Goal: Information Seeking & Learning: Learn about a topic

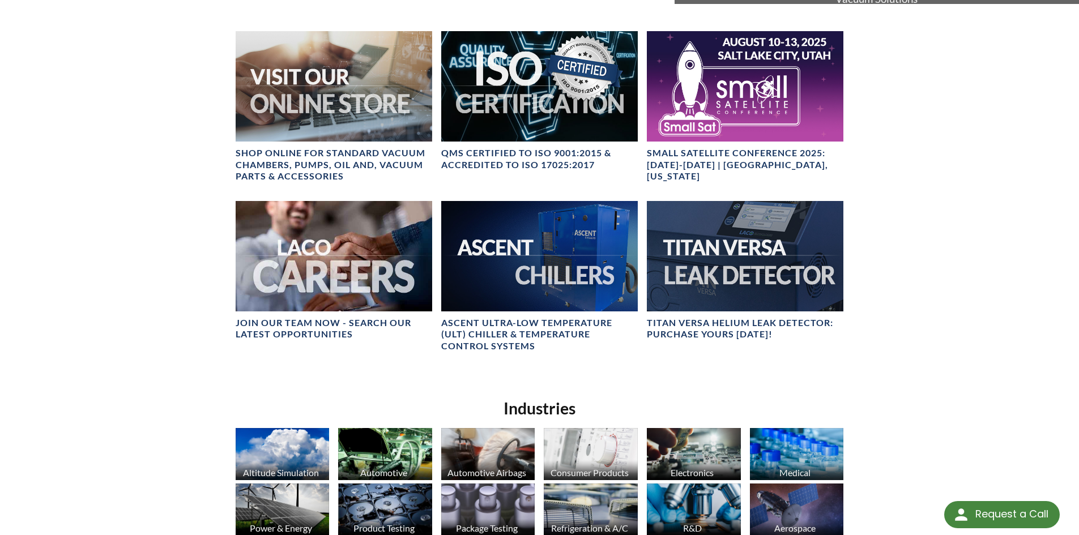
scroll to position [566, 0]
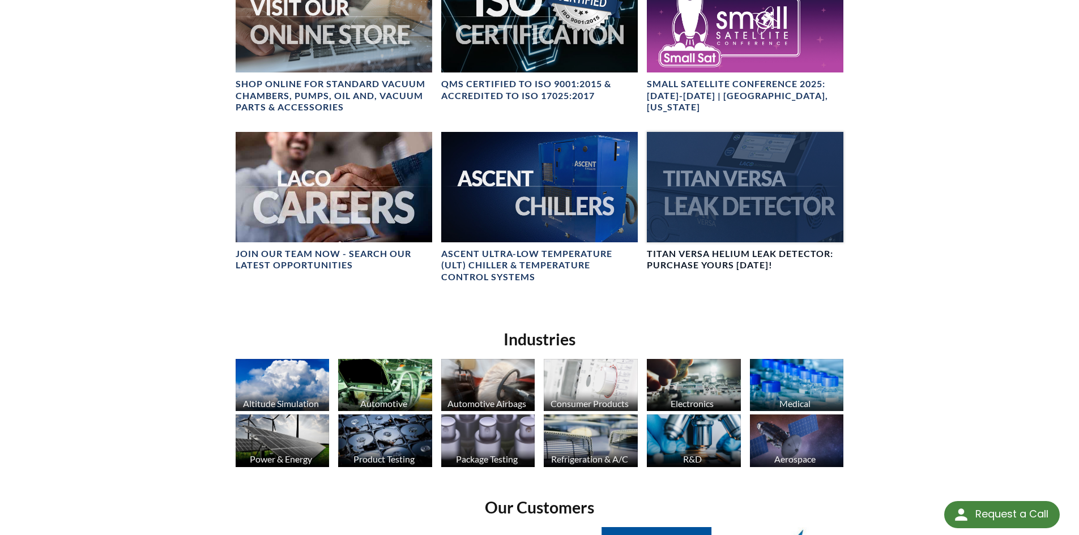
click at [719, 210] on div at bounding box center [745, 187] width 196 height 110
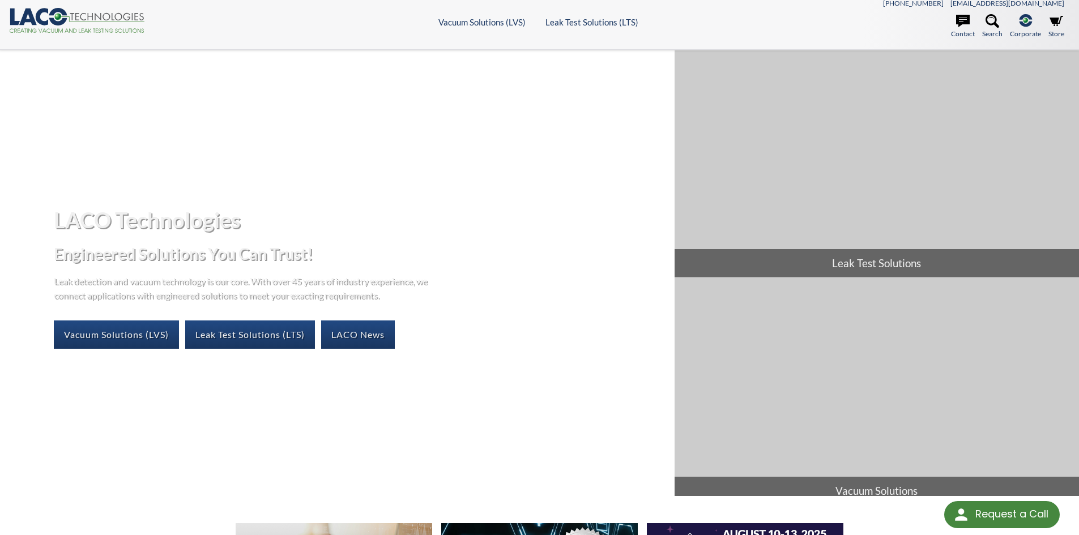
scroll to position [0, 0]
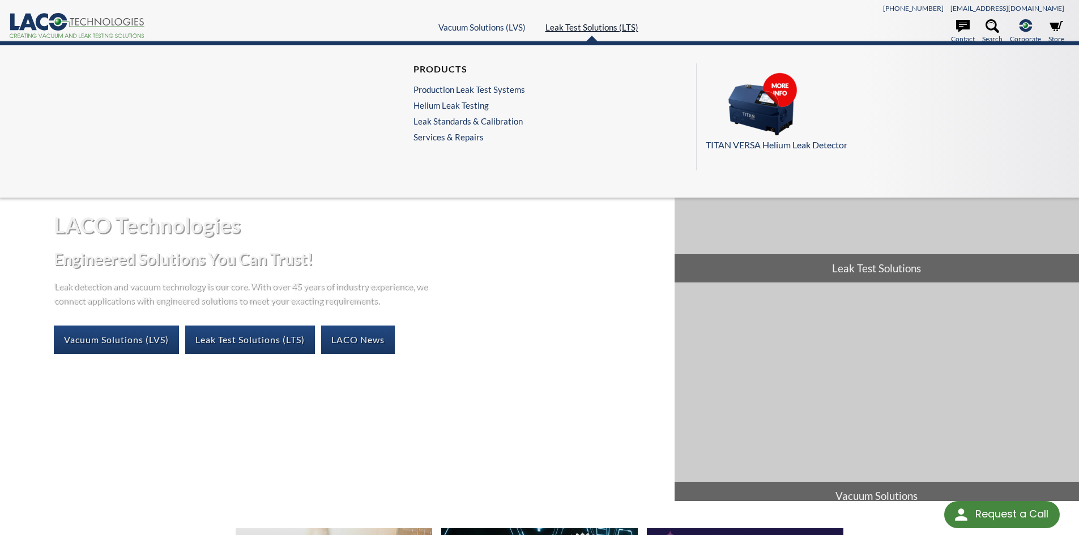
click at [583, 29] on link "Leak Test Solutions (LTS)" at bounding box center [591, 27] width 93 height 10
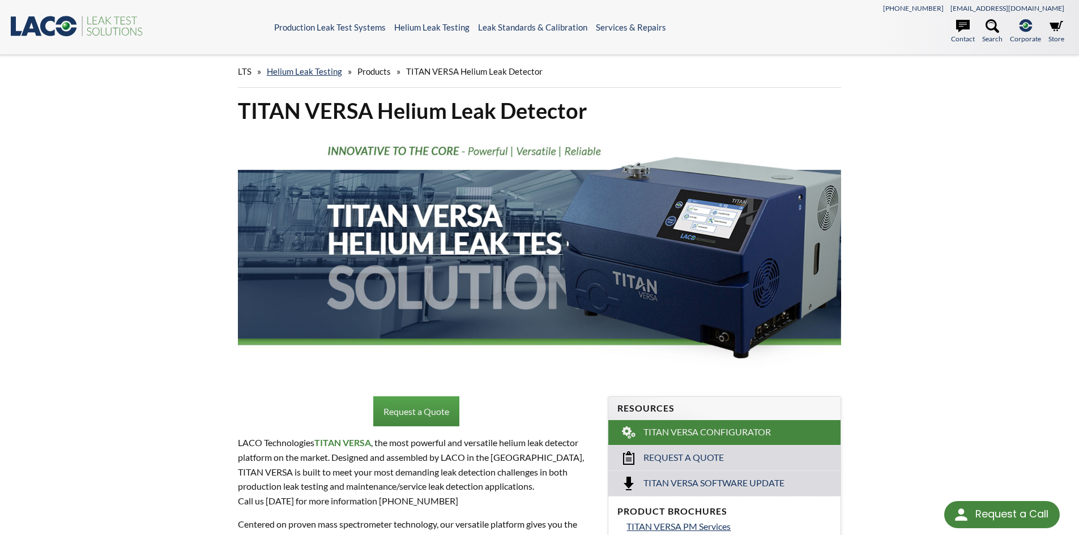
select select "Language Translate Widget"
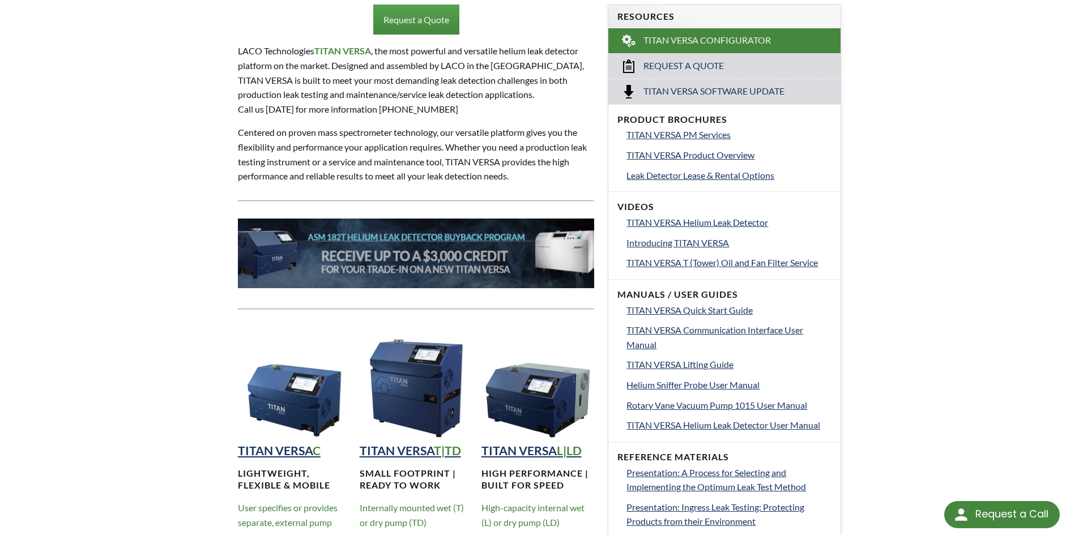
scroll to position [453, 0]
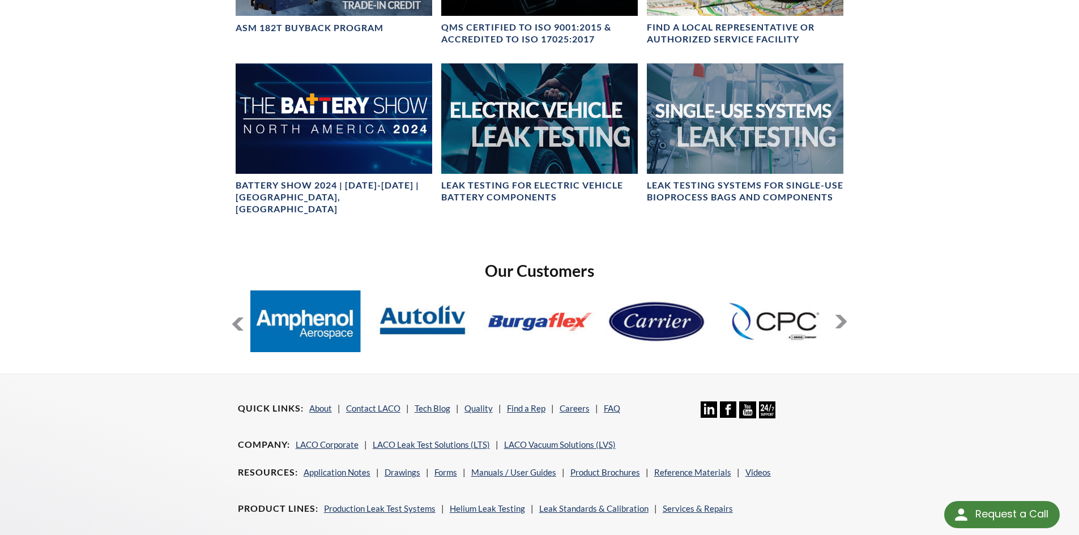
scroll to position [816, 0]
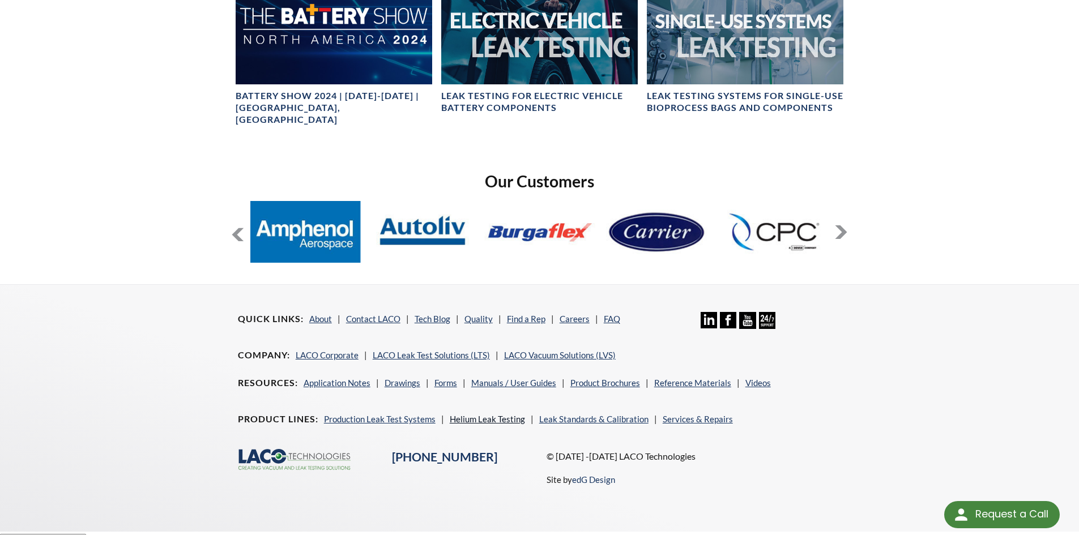
click at [488, 414] on link "Helium Leak Testing" at bounding box center [487, 419] width 75 height 10
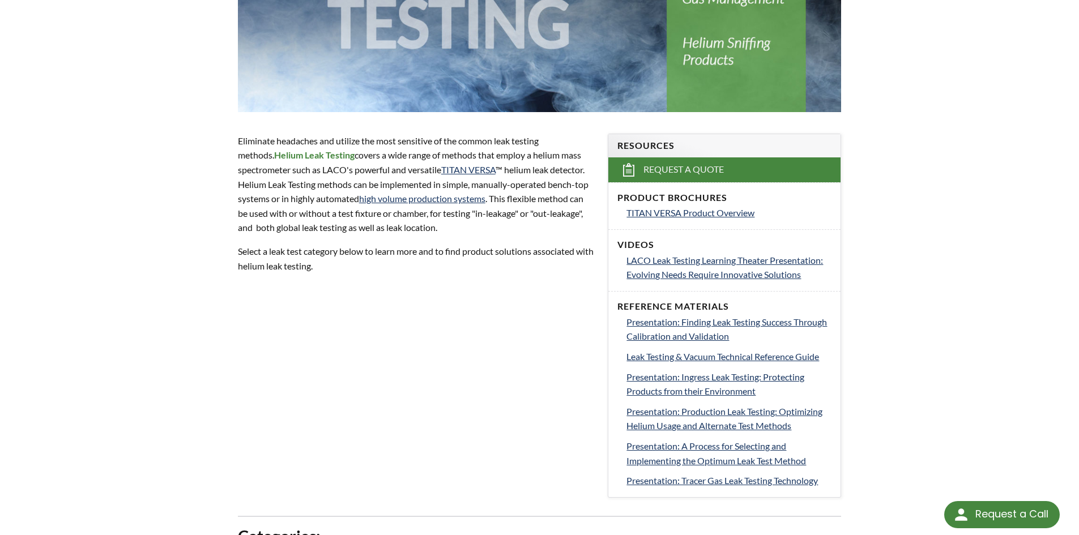
scroll to position [283, 0]
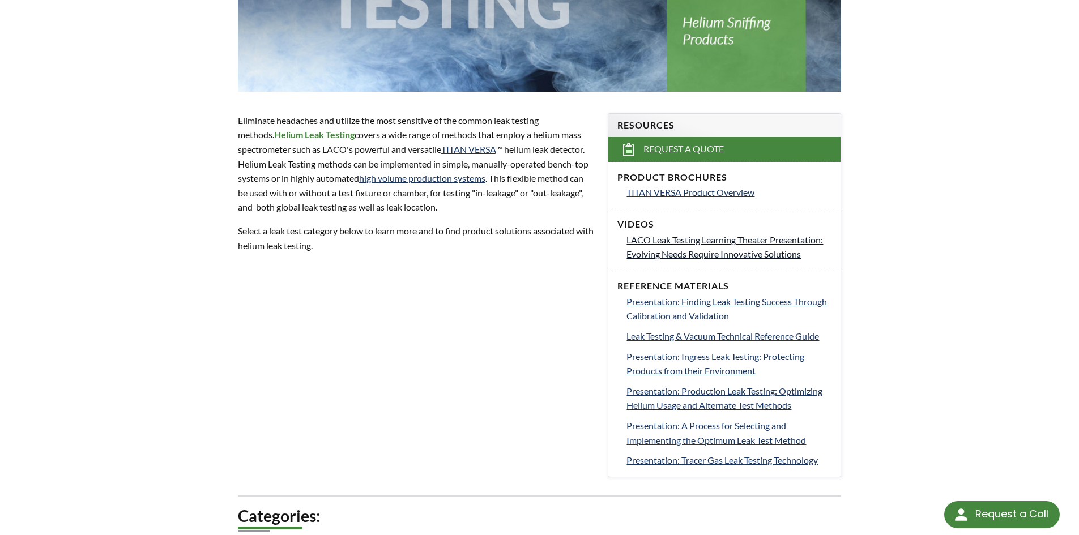
click at [758, 241] on span "LACO Leak Testing Learning Theater Presentation: Evolving Needs Require Innovat…" at bounding box center [724, 246] width 196 height 25
click at [728, 337] on span "Leak Testing & Vacuum Technical Reference Guide" at bounding box center [722, 336] width 192 height 11
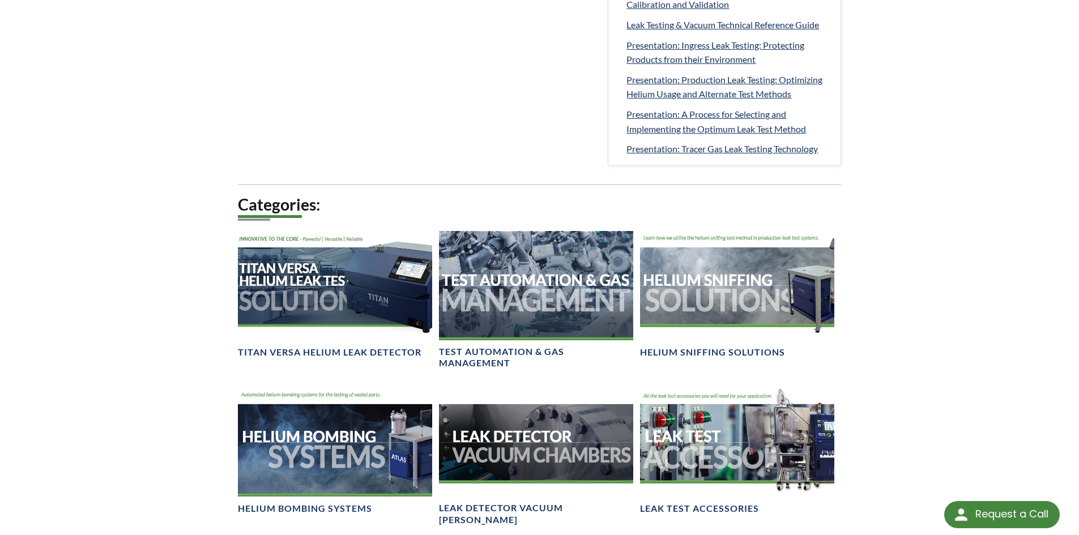
scroll to position [679, 0]
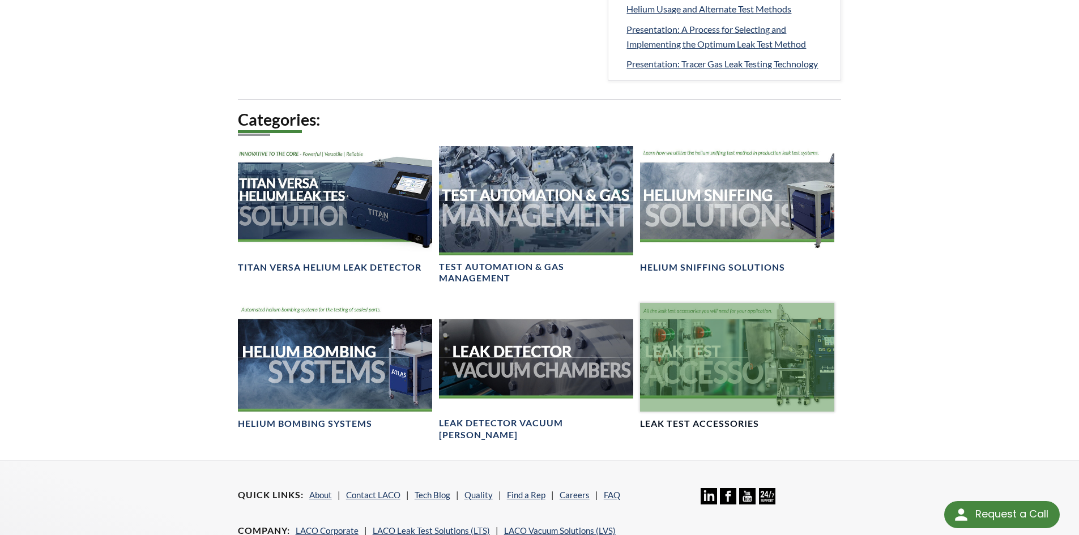
click at [745, 367] on div at bounding box center [737, 357] width 194 height 109
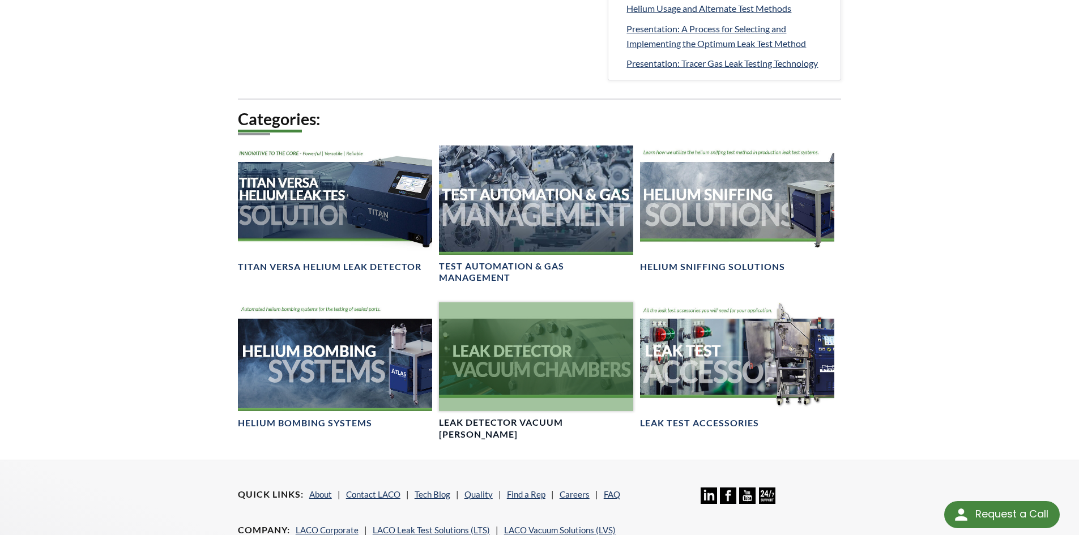
click at [550, 351] on div at bounding box center [536, 356] width 194 height 109
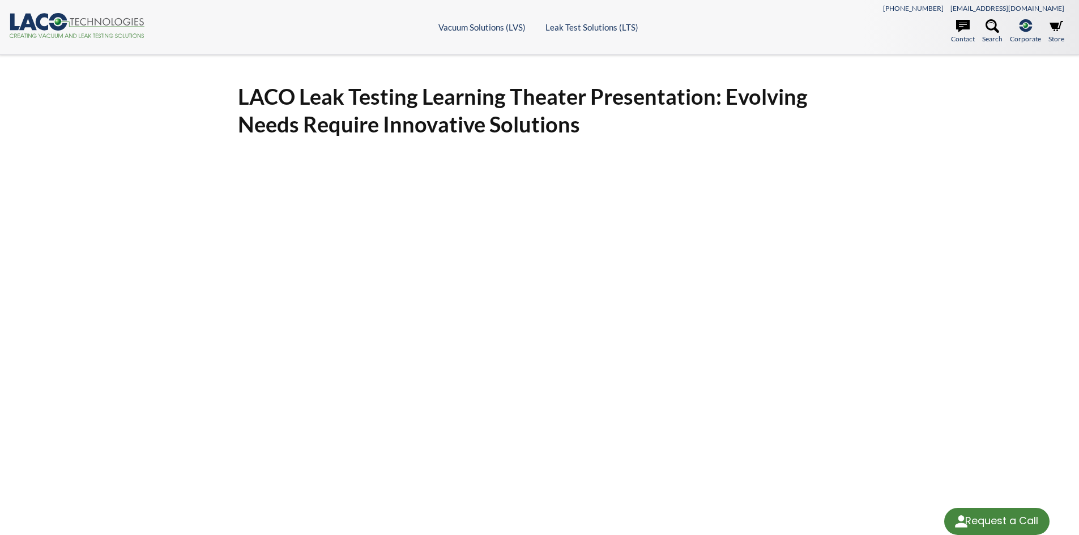
select select "Language Translate Widget"
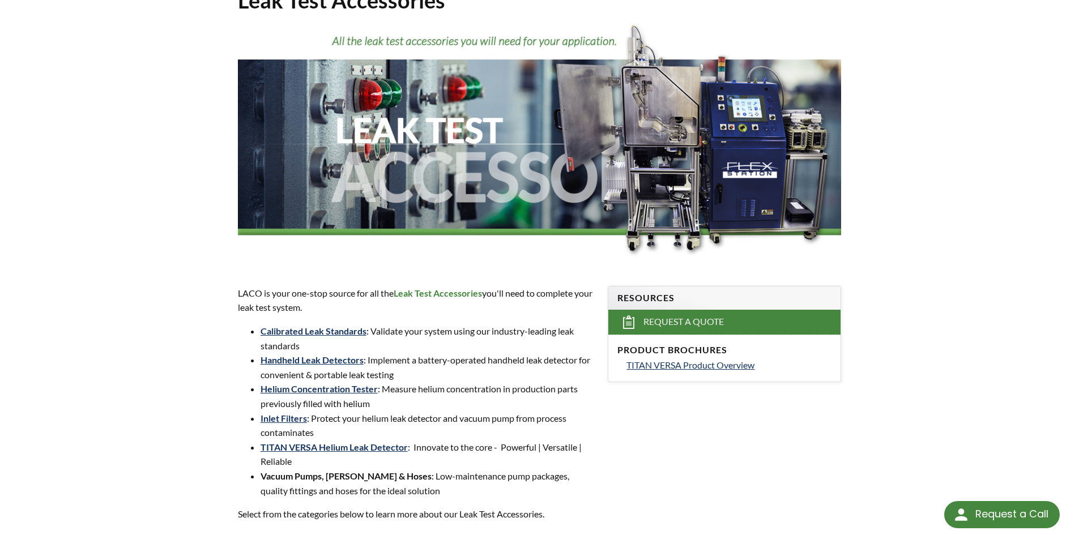
scroll to position [113, 0]
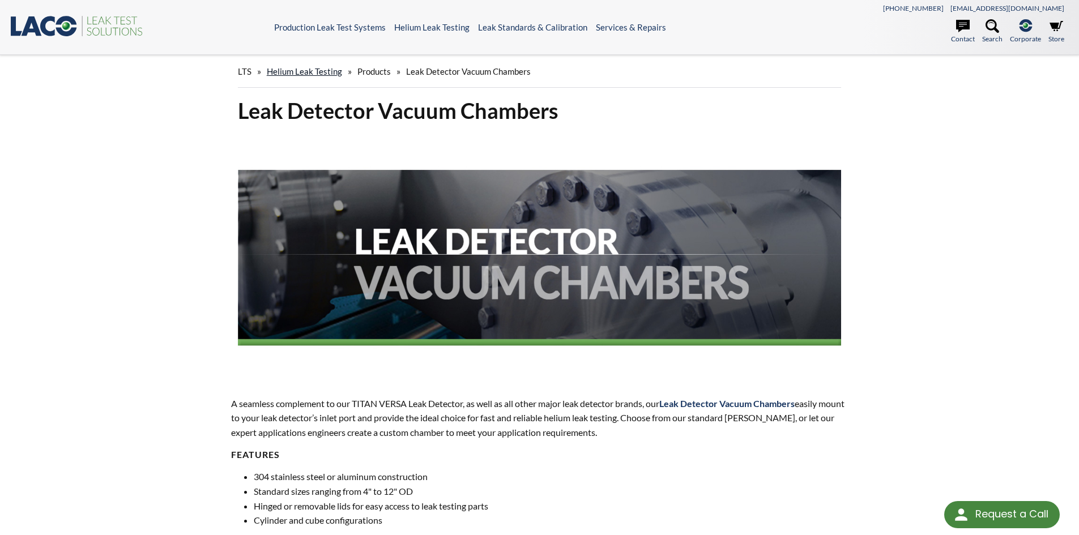
click at [324, 74] on link "Helium Leak Testing" at bounding box center [304, 71] width 75 height 10
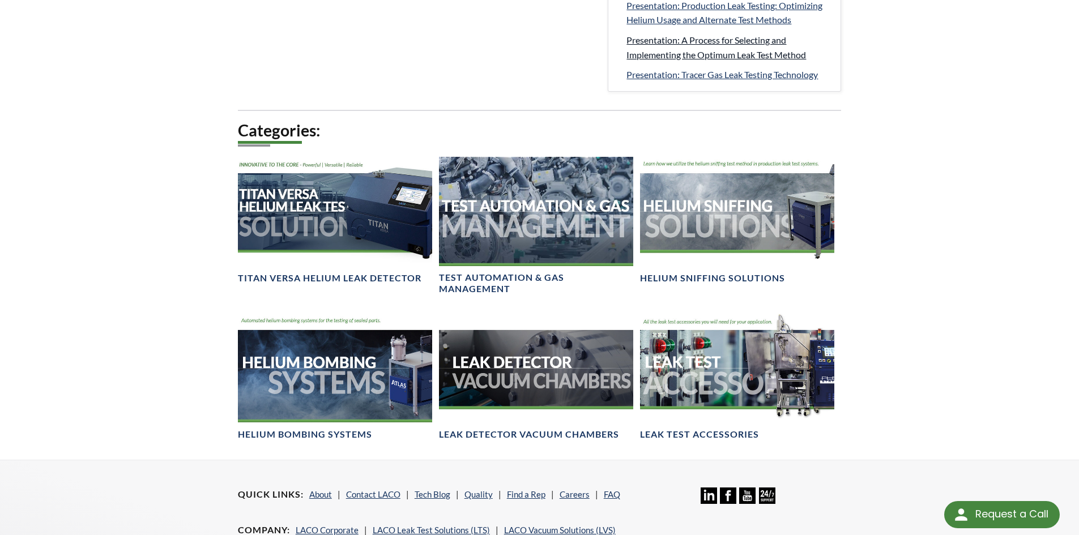
scroll to position [679, 0]
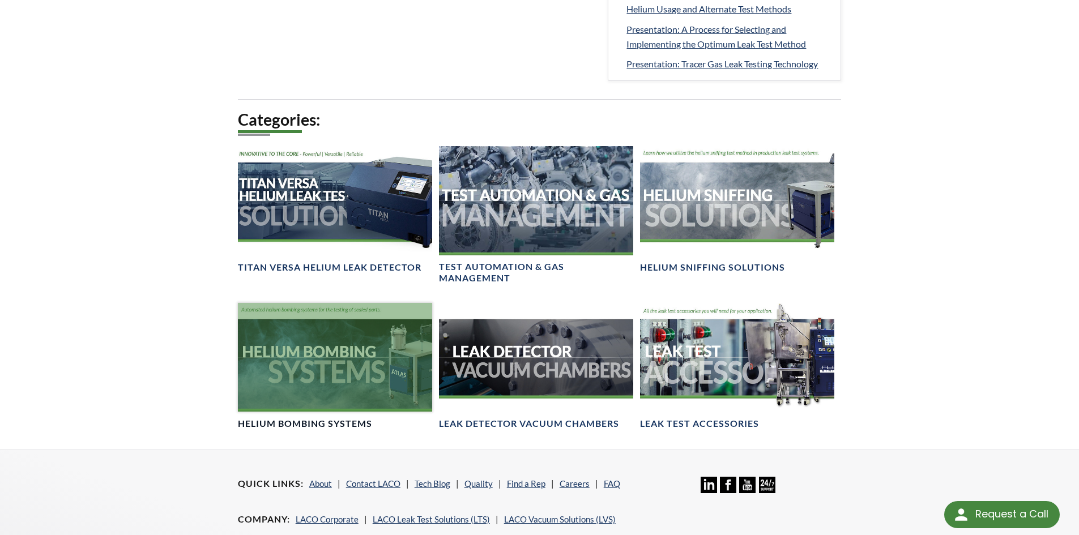
click at [285, 374] on div at bounding box center [335, 357] width 194 height 109
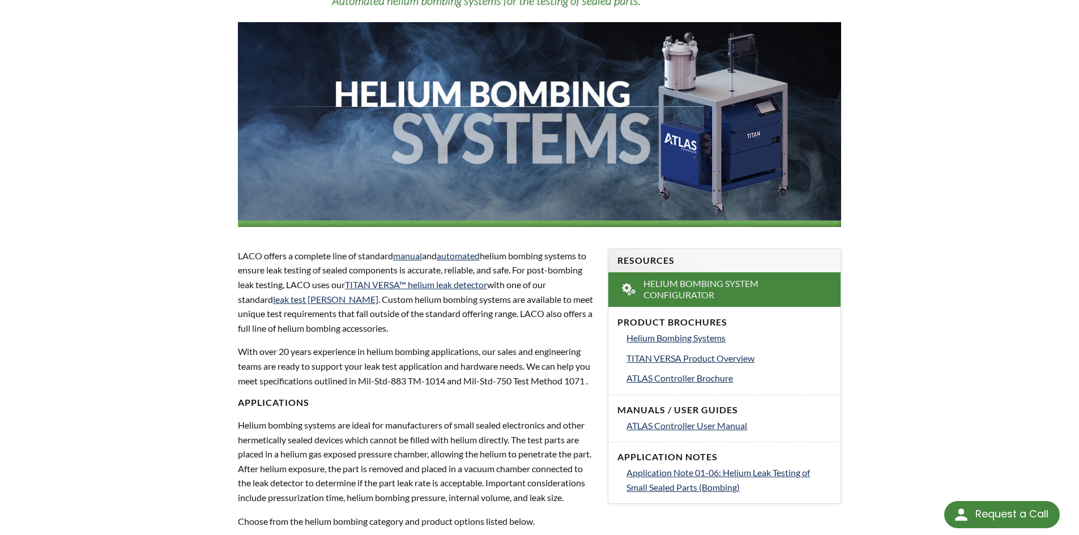
scroll to position [57, 0]
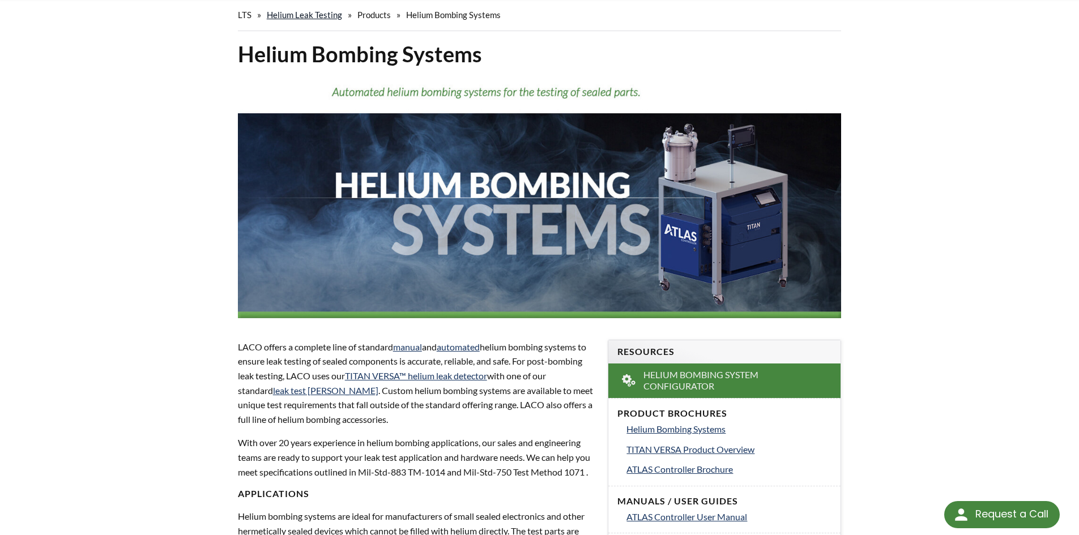
click at [327, 15] on link "Helium Leak Testing" at bounding box center [304, 15] width 75 height 10
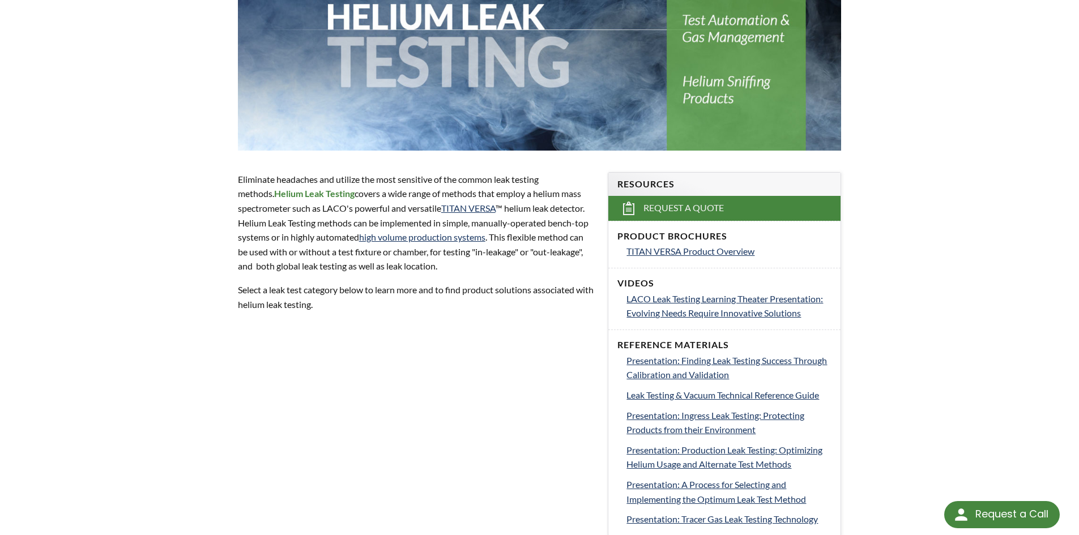
scroll to position [226, 0]
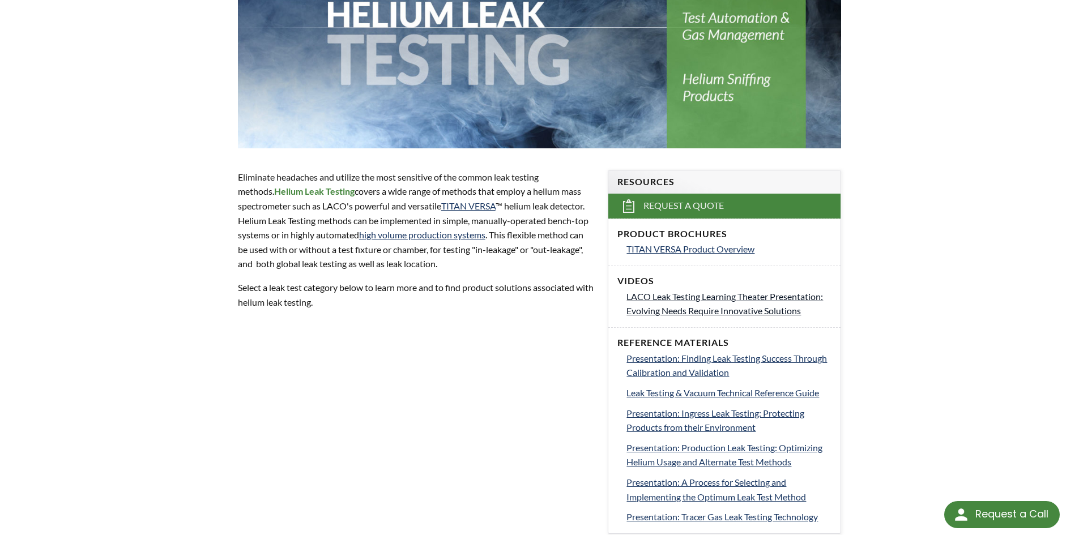
click at [707, 300] on span "LACO Leak Testing Learning Theater Presentation: Evolving Needs Require Innovat…" at bounding box center [724, 303] width 196 height 25
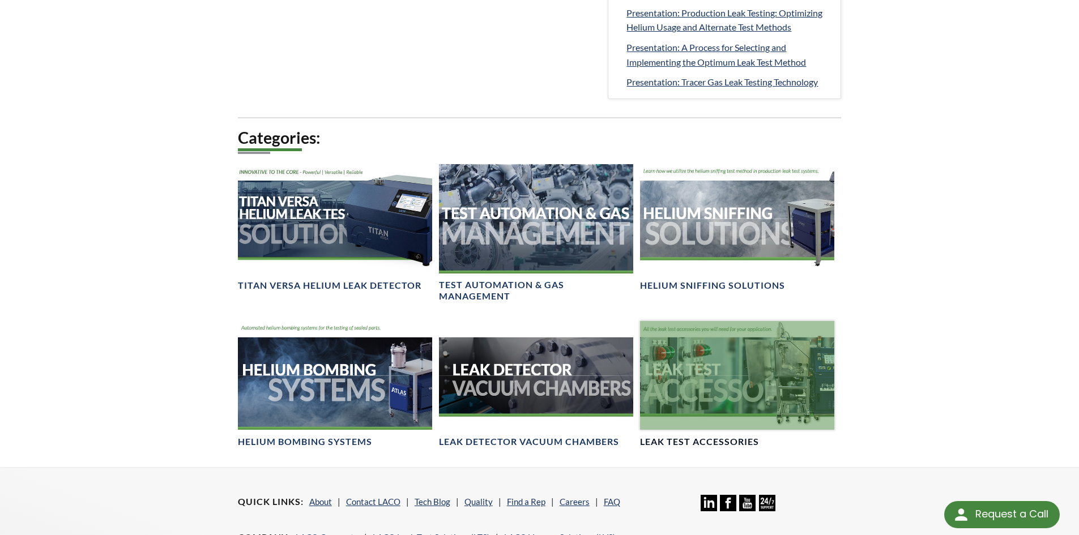
scroll to position [679, 0]
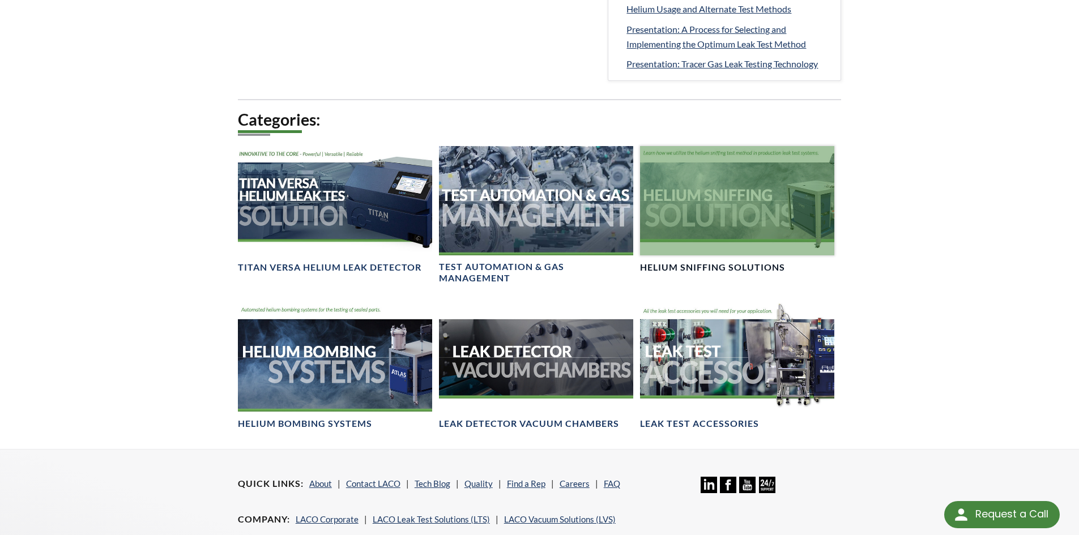
click at [760, 182] on div at bounding box center [737, 200] width 194 height 109
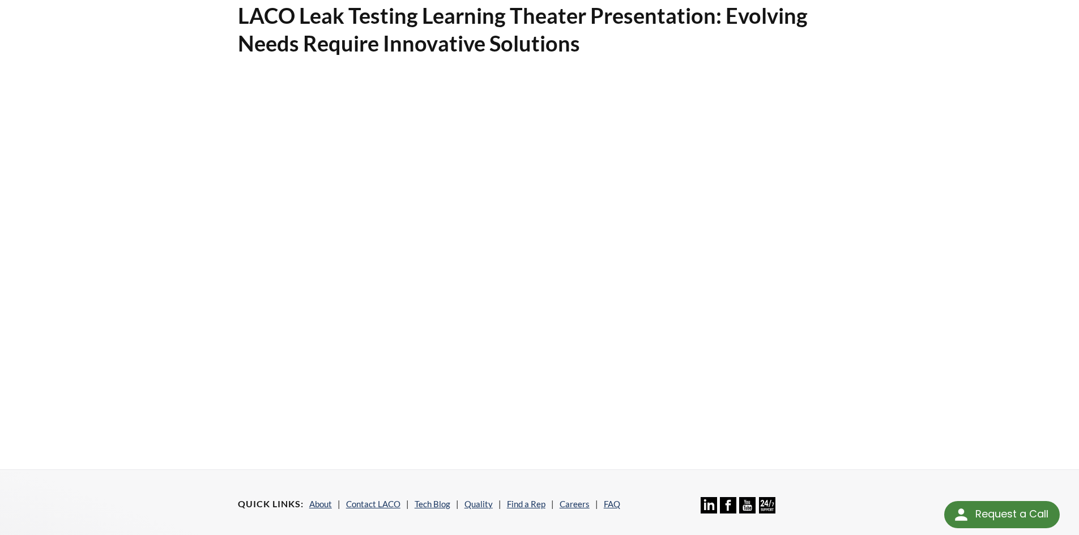
scroll to position [170, 0]
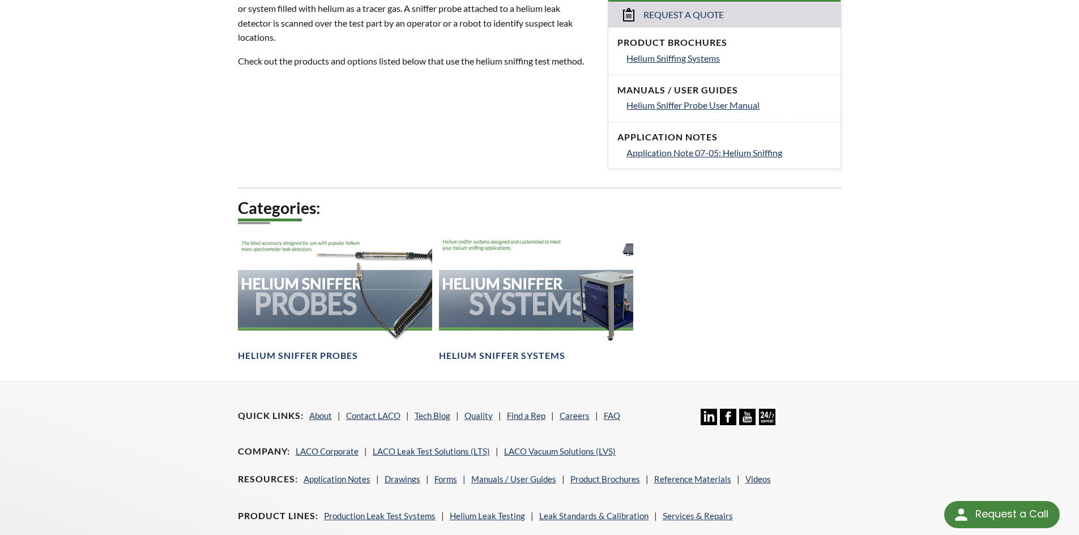
scroll to position [561, 0]
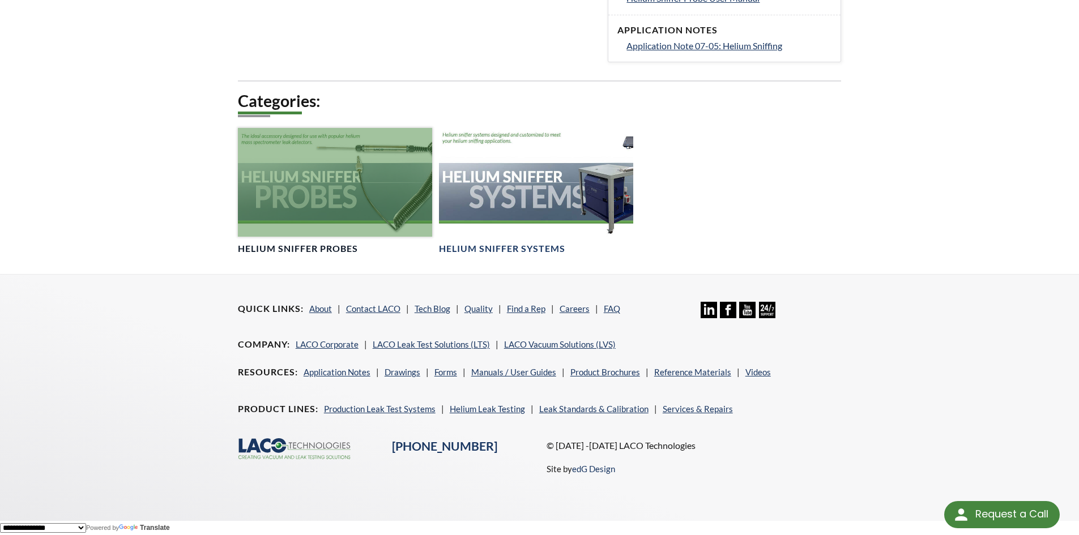
click at [362, 173] on div at bounding box center [335, 182] width 194 height 109
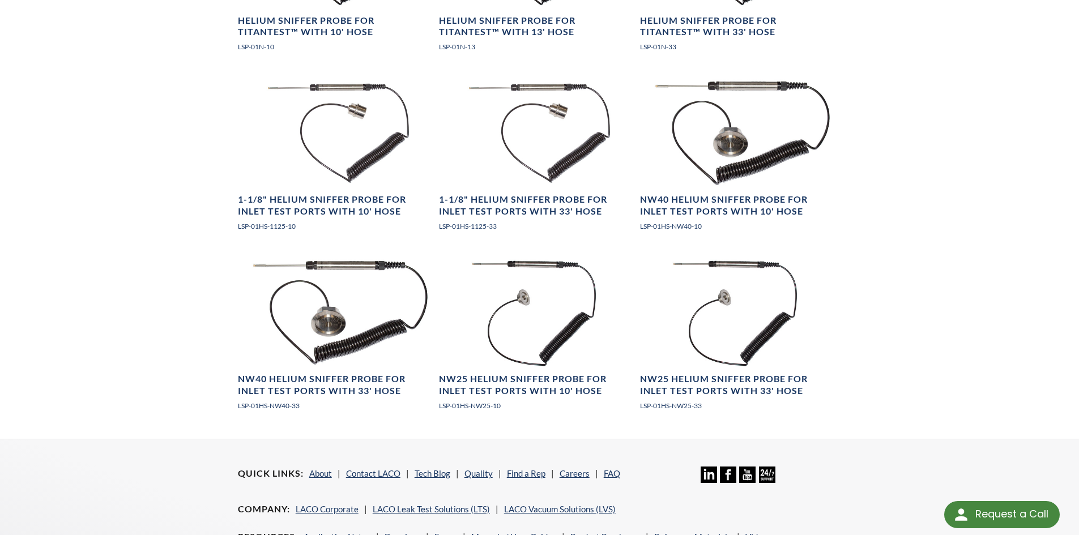
scroll to position [1526, 0]
